Goal: Understand process/instructions: Learn about a topic

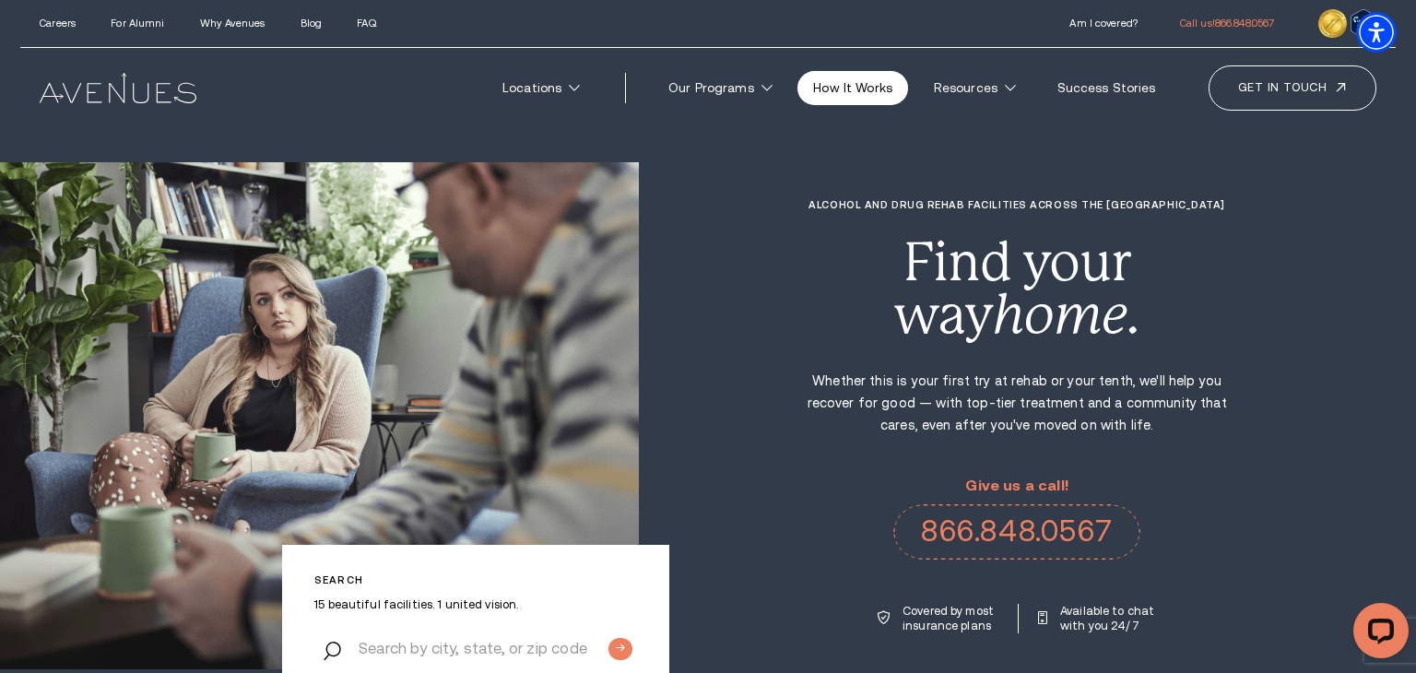
click at [861, 90] on link "How It Works" at bounding box center [852, 88] width 111 height 34
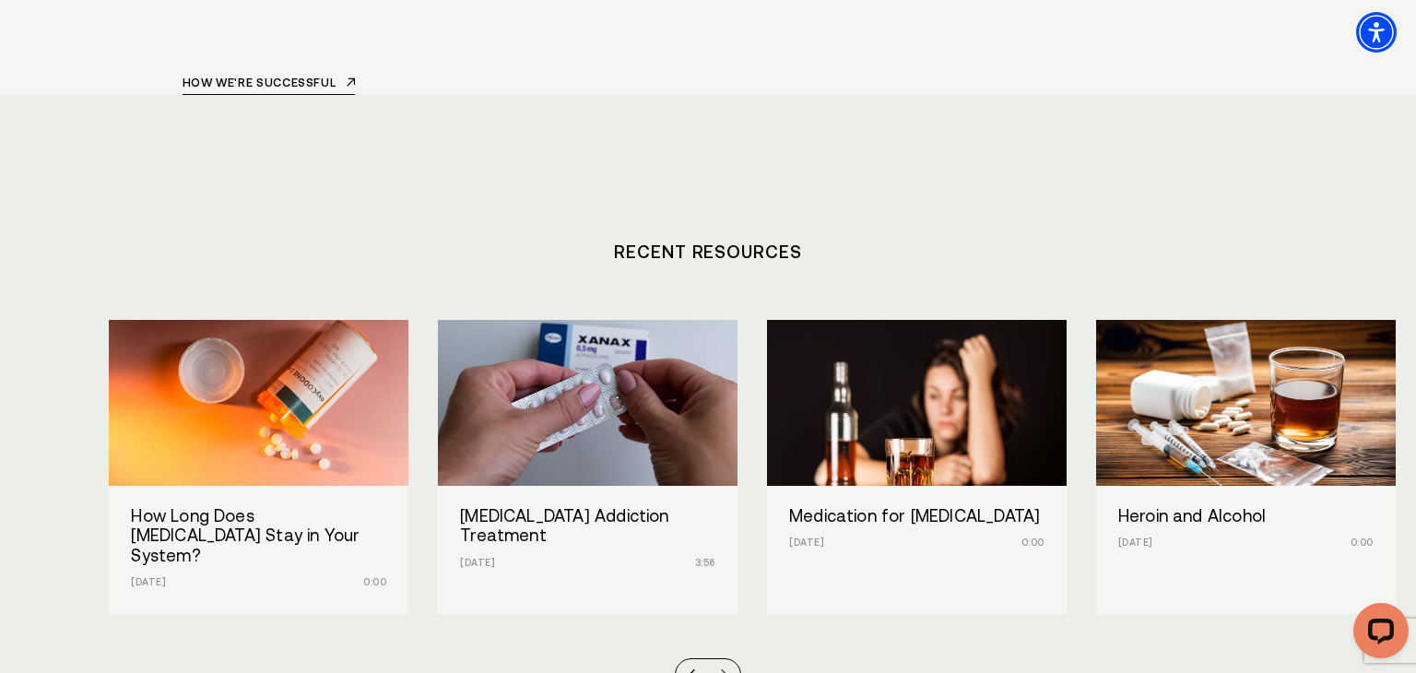
click at [723, 668] on div at bounding box center [720, 674] width 14 height 13
click at [681, 658] on div at bounding box center [708, 675] width 66 height 34
click at [692, 668] on div at bounding box center [695, 674] width 14 height 13
